Goal: Task Accomplishment & Management: Manage account settings

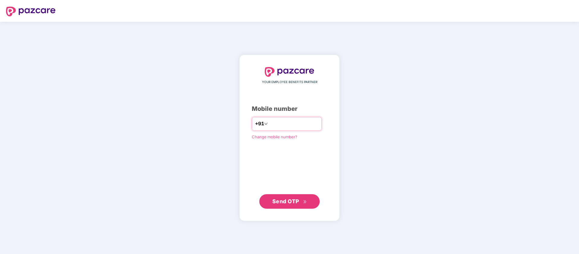
click at [281, 120] on input "number" at bounding box center [293, 124] width 49 height 10
type input "**********"
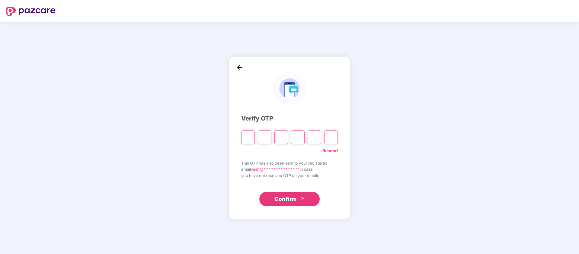
type input "*"
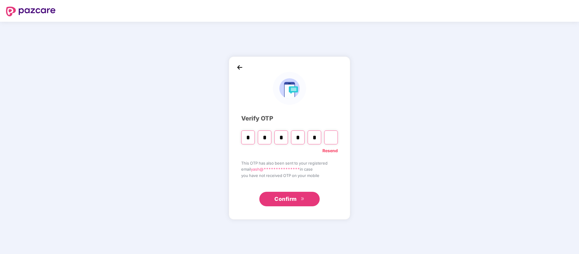
type input "*"
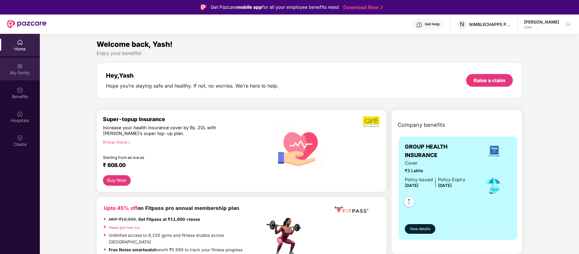
click at [12, 72] on div "My family" at bounding box center [20, 73] width 40 height 6
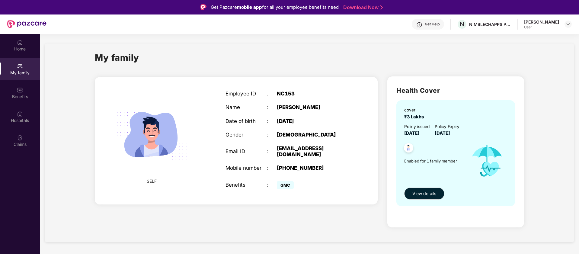
click at [282, 181] on span "GMC" at bounding box center [285, 185] width 17 height 8
